Goal: Task Accomplishment & Management: Manage account settings

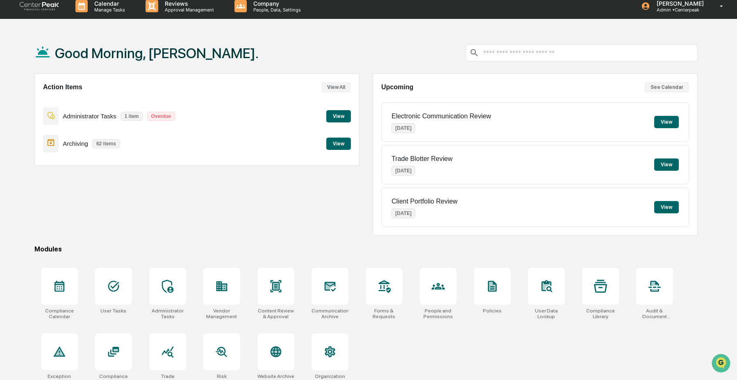
scroll to position [39, 0]
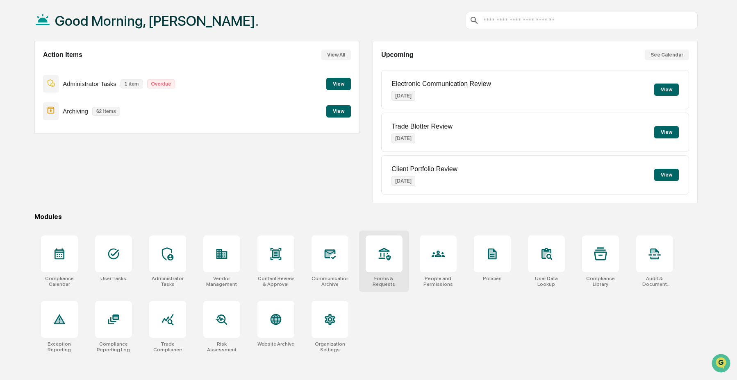
click at [398, 257] on div at bounding box center [384, 254] width 37 height 37
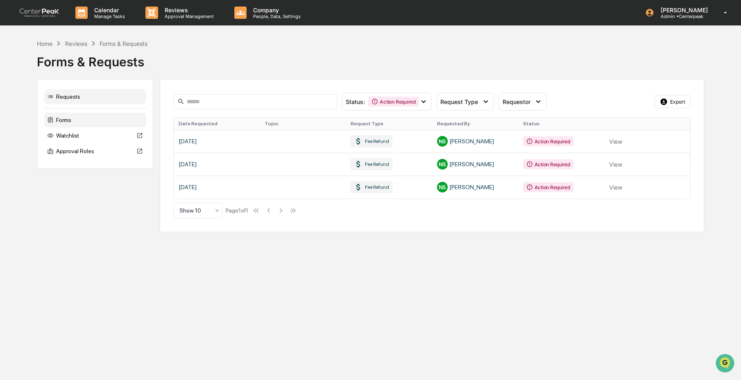
click at [92, 121] on div "Forms" at bounding box center [95, 120] width 102 height 15
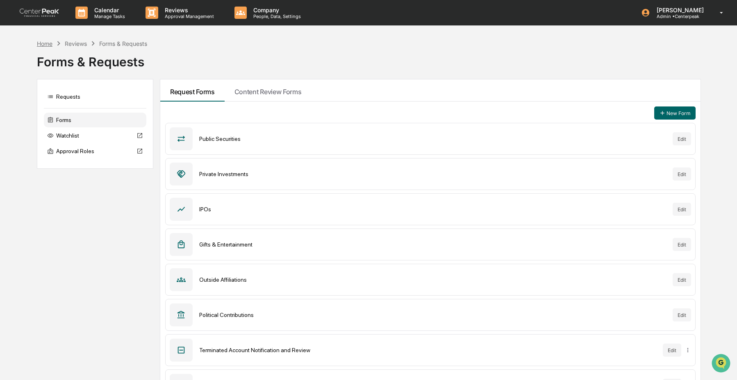
click at [41, 42] on div "Home" at bounding box center [45, 43] width 16 height 7
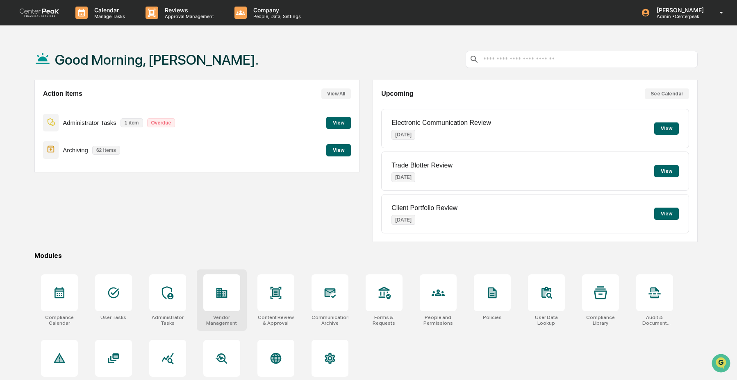
click at [209, 284] on div at bounding box center [221, 293] width 37 height 37
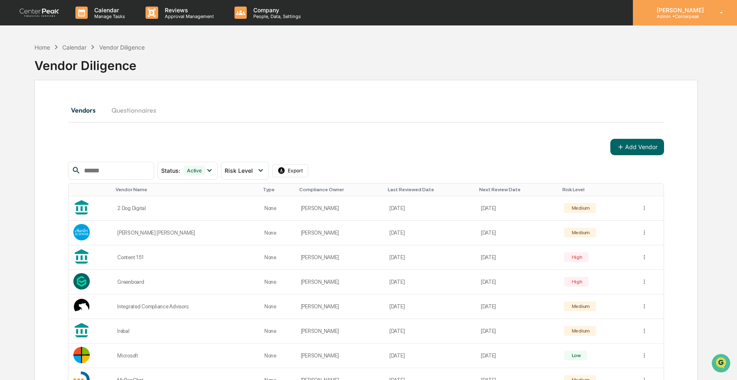
click at [689, 4] on div "[PERSON_NAME] Admin • Centerpeak" at bounding box center [685, 12] width 104 height 25
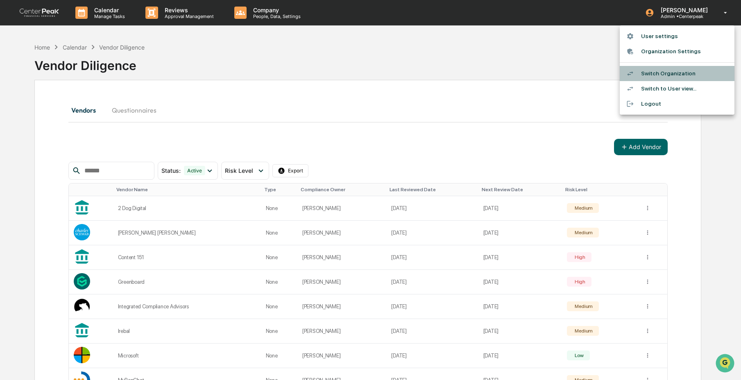
click at [686, 68] on li "Switch Organization" at bounding box center [677, 73] width 115 height 15
